Goal: Task Accomplishment & Management: Manage account settings

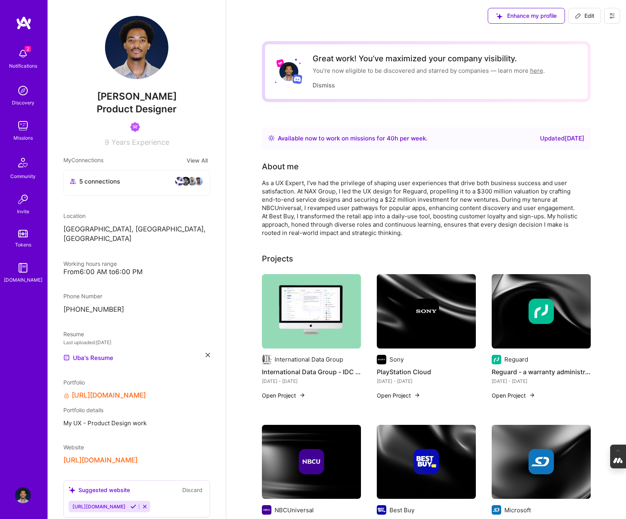
click at [613, 21] on button at bounding box center [612, 16] width 16 height 16
click at [593, 72] on button "Log Out" at bounding box center [589, 74] width 59 height 20
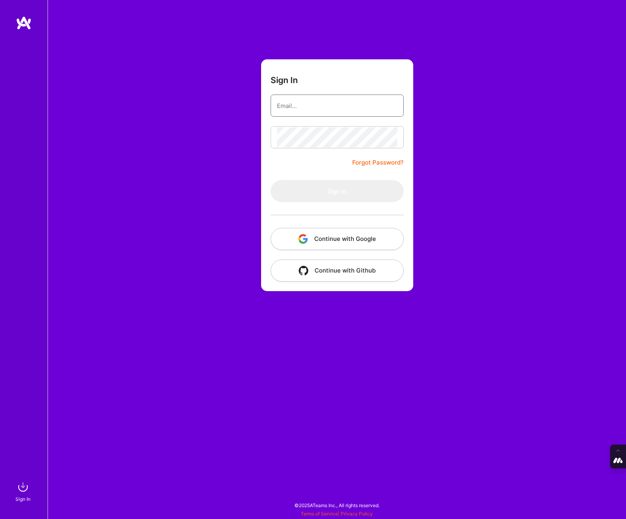
click at [297, 110] on input "email" at bounding box center [337, 106] width 120 height 20
type input "[PERSON_NAME][EMAIL_ADDRESS][DOMAIN_NAME]"
click at [360, 238] on button "Continue with Google" at bounding box center [336, 239] width 133 height 22
